Goal: Leave review/rating: Leave review/rating

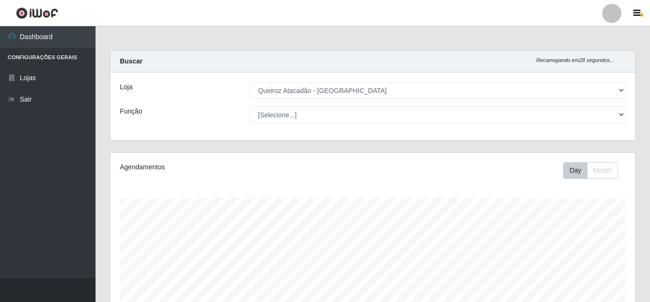
select select "225"
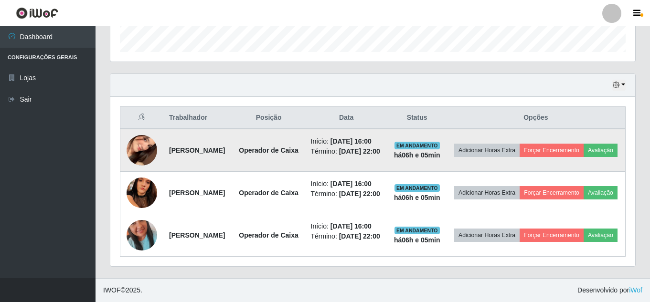
scroll to position [198, 525]
click at [584, 147] on button "Avaliação" at bounding box center [601, 150] width 34 height 13
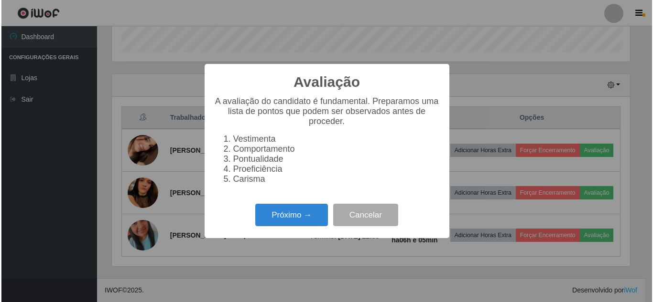
scroll to position [198, 520]
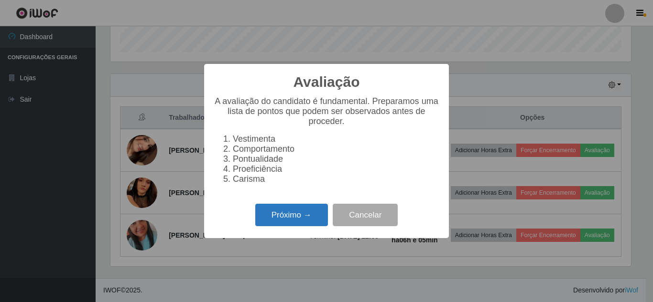
click at [275, 217] on button "Próximo →" at bounding box center [291, 215] width 73 height 22
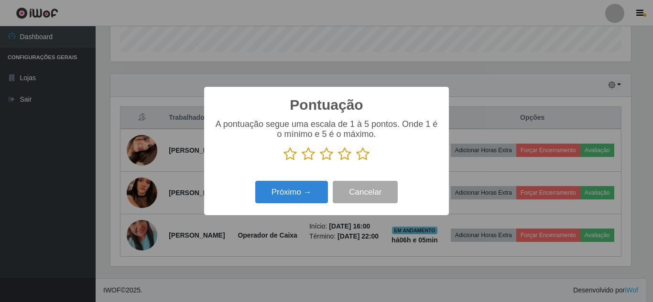
click at [362, 156] on icon at bounding box center [362, 154] width 13 height 14
click at [356, 161] on input "radio" at bounding box center [356, 161] width 0 height 0
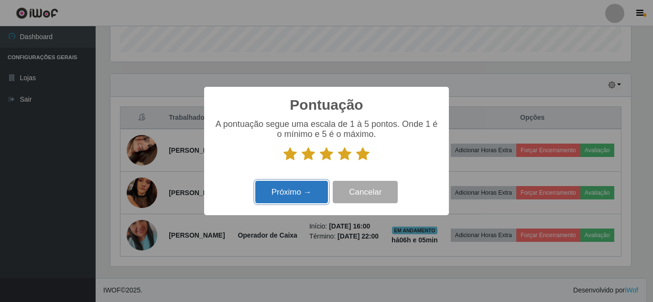
click at [293, 189] on button "Próximo →" at bounding box center [291, 192] width 73 height 22
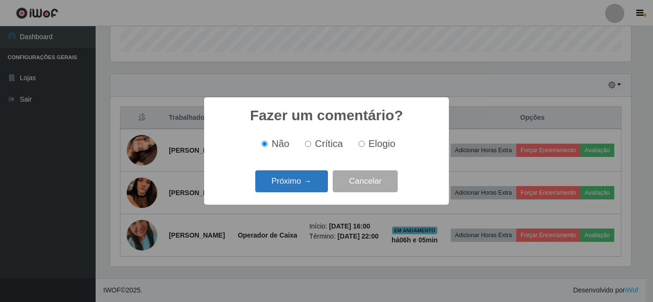
click at [293, 180] on button "Próximo →" at bounding box center [291, 182] width 73 height 22
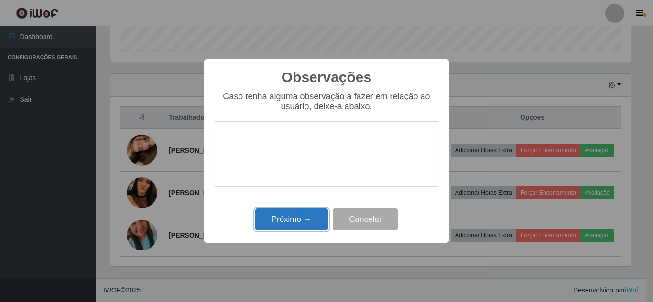
click at [302, 222] on button "Próximo →" at bounding box center [291, 220] width 73 height 22
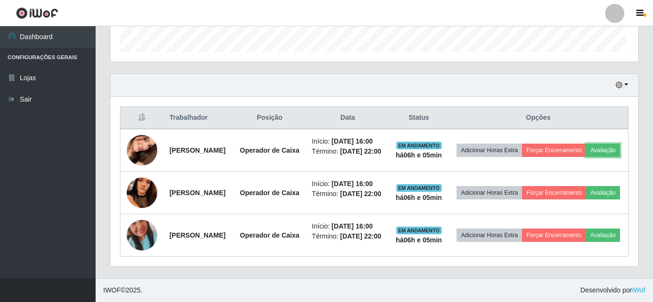
scroll to position [198, 525]
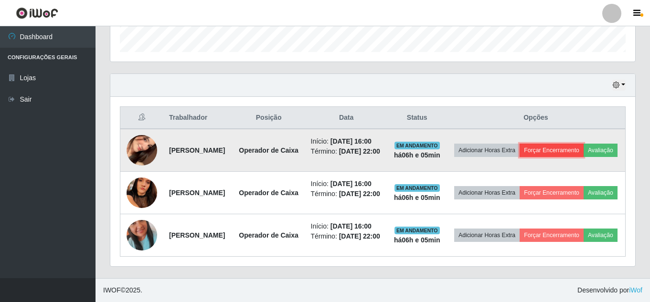
click at [578, 144] on button "Forçar Encerramento" at bounding box center [552, 150] width 64 height 13
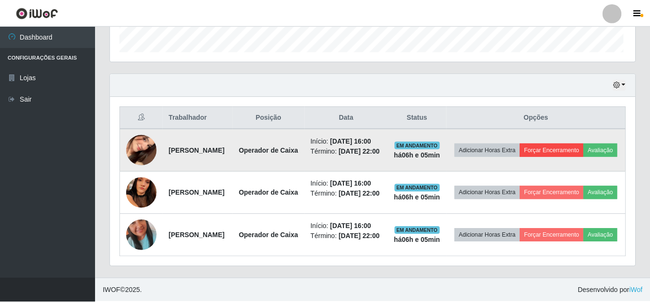
scroll to position [198, 520]
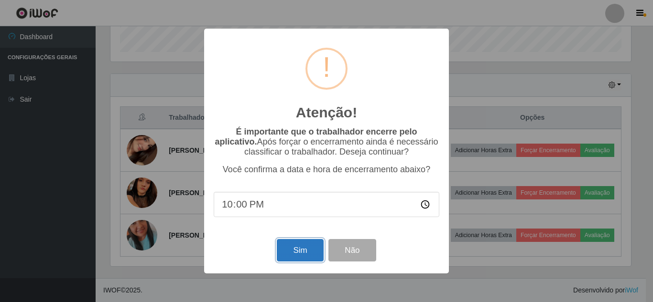
click at [302, 257] on button "Sim" at bounding box center [300, 250] width 46 height 22
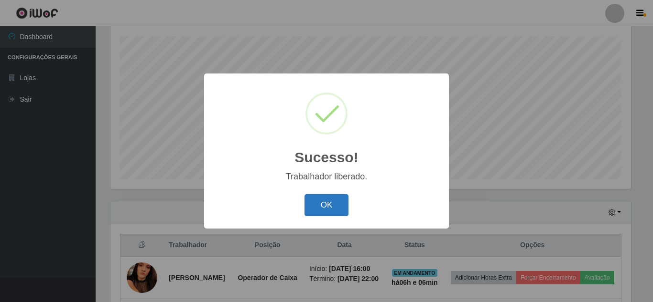
click at [326, 202] on button "OK" at bounding box center [326, 205] width 44 height 22
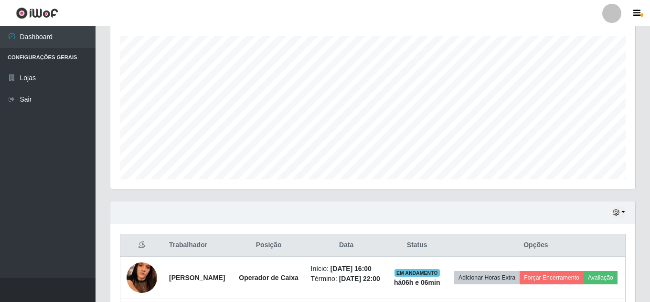
scroll to position [261, 0]
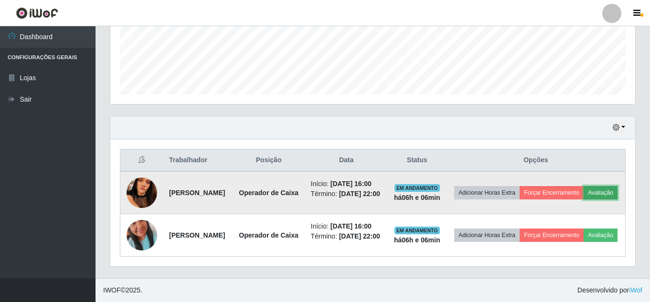
click at [584, 190] on button "Avaliação" at bounding box center [601, 192] width 34 height 13
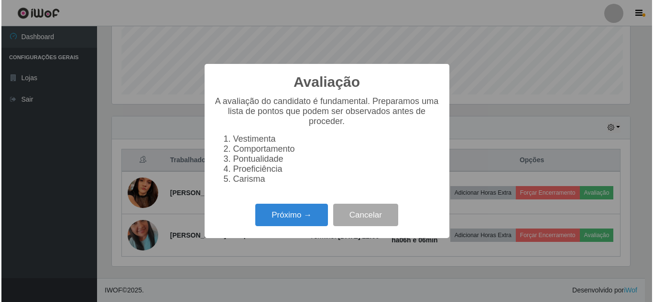
scroll to position [198, 520]
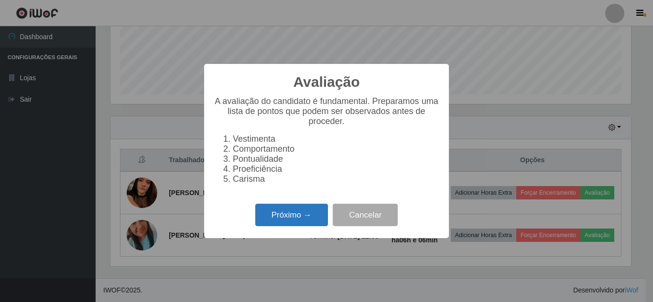
click at [268, 226] on button "Próximo →" at bounding box center [291, 215] width 73 height 22
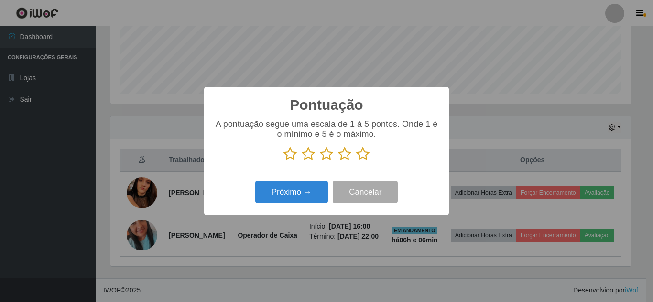
scroll to position [477604, 477281]
click at [364, 154] on icon at bounding box center [362, 154] width 13 height 14
click at [356, 161] on input "radio" at bounding box center [356, 161] width 0 height 0
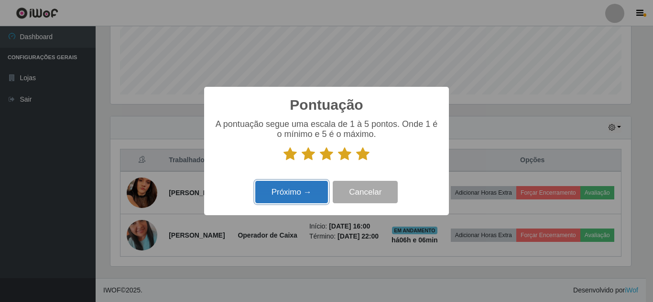
click at [300, 198] on button "Próximo →" at bounding box center [291, 192] width 73 height 22
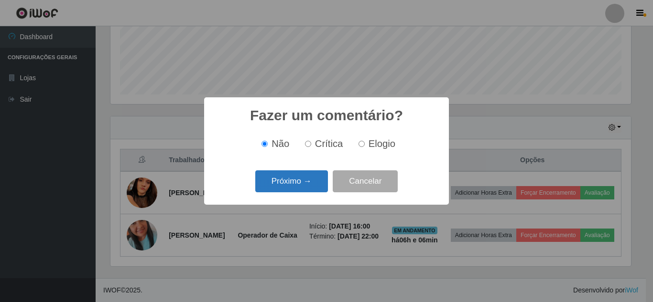
click at [295, 182] on button "Próximo →" at bounding box center [291, 182] width 73 height 22
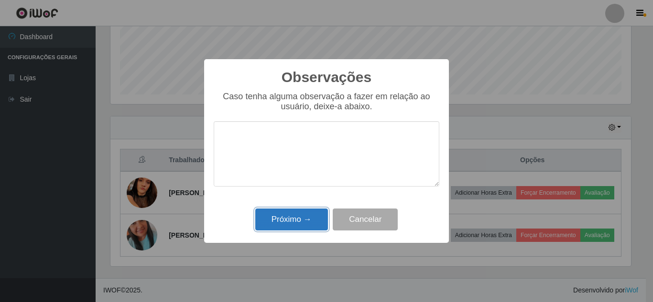
click at [301, 220] on button "Próximo →" at bounding box center [291, 220] width 73 height 22
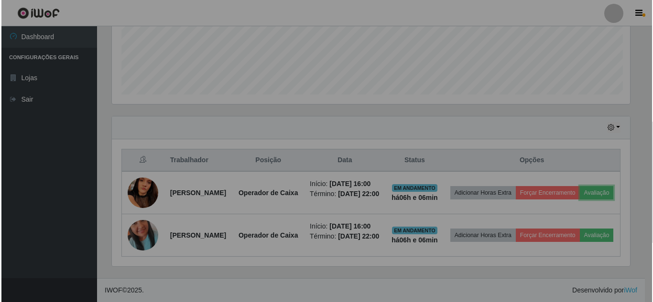
scroll to position [198, 525]
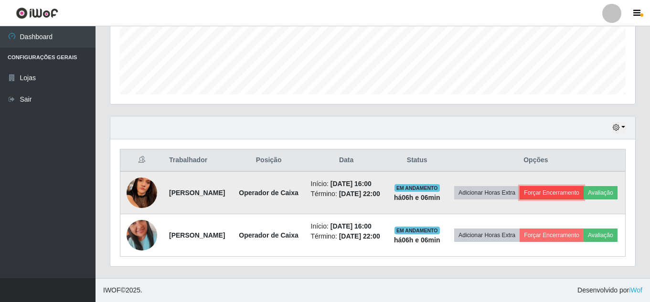
click at [584, 186] on button "Forçar Encerramento" at bounding box center [552, 192] width 64 height 13
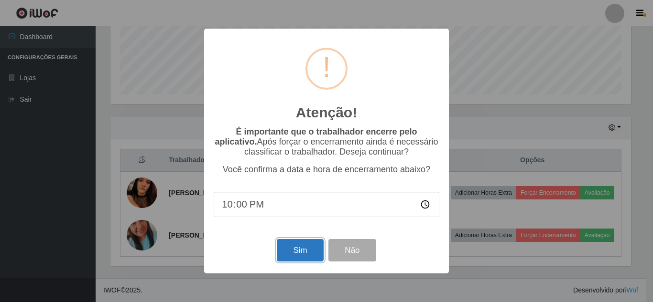
click at [305, 254] on button "Sim" at bounding box center [300, 250] width 46 height 22
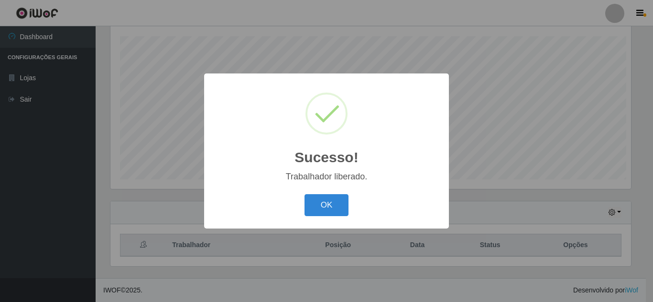
scroll to position [0, 0]
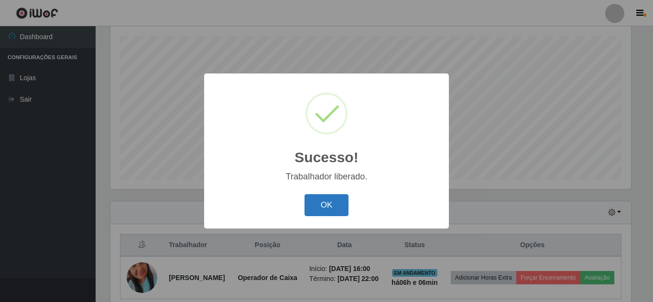
click at [325, 208] on button "OK" at bounding box center [326, 205] width 44 height 22
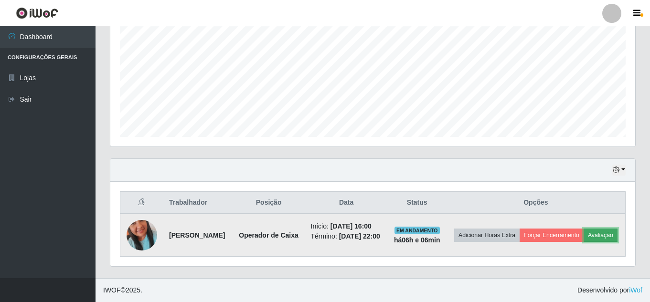
click at [584, 242] on button "Avaliação" at bounding box center [601, 235] width 34 height 13
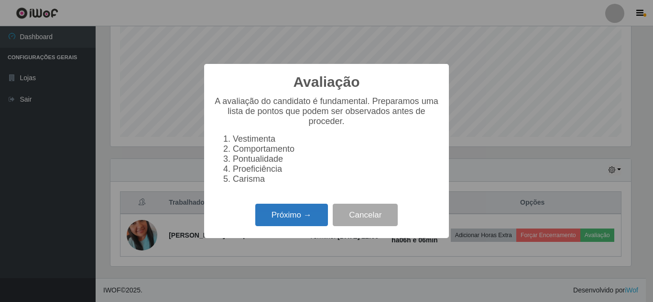
click at [279, 223] on button "Próximo →" at bounding box center [291, 215] width 73 height 22
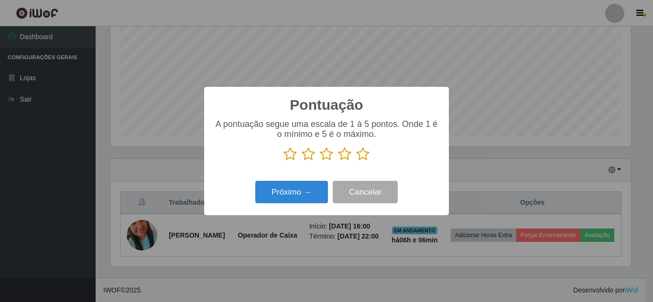
click at [365, 157] on icon at bounding box center [362, 154] width 13 height 14
click at [356, 161] on input "radio" at bounding box center [356, 161] width 0 height 0
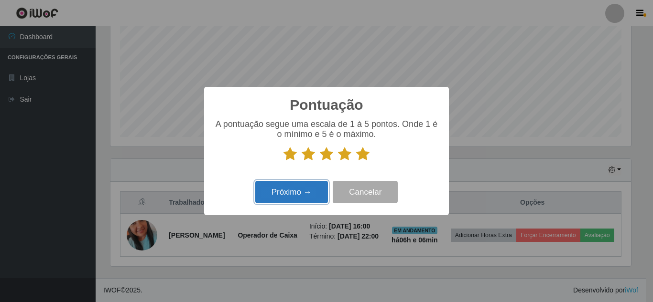
click at [297, 197] on button "Próximo →" at bounding box center [291, 192] width 73 height 22
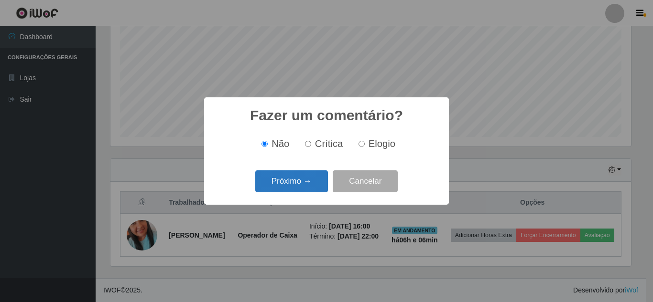
click at [312, 185] on button "Próximo →" at bounding box center [291, 182] width 73 height 22
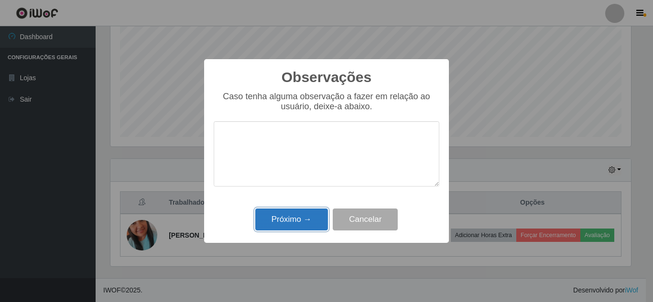
click at [297, 218] on button "Próximo →" at bounding box center [291, 220] width 73 height 22
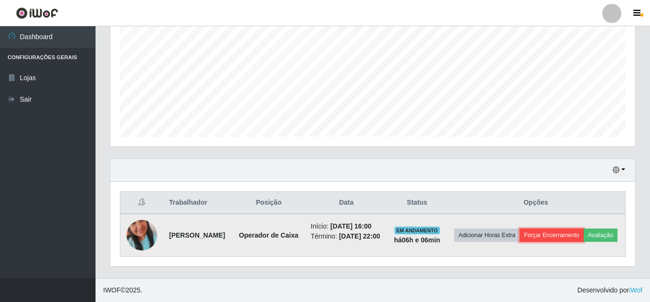
click at [571, 229] on button "Forçar Encerramento" at bounding box center [552, 235] width 64 height 13
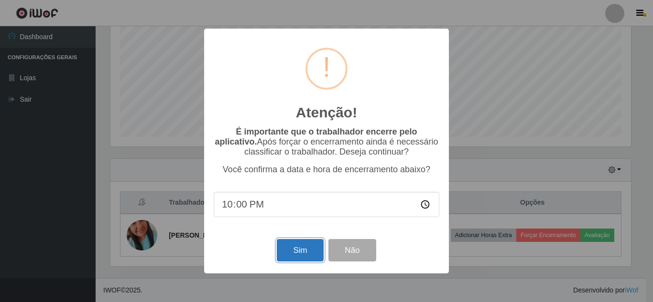
click at [301, 251] on button "Sim" at bounding box center [300, 250] width 46 height 22
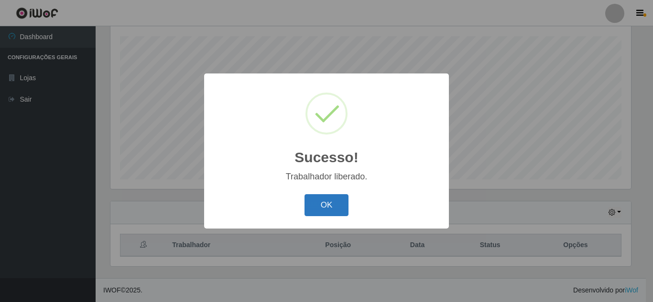
click at [318, 205] on button "OK" at bounding box center [326, 205] width 44 height 22
